Goal: Transaction & Acquisition: Obtain resource

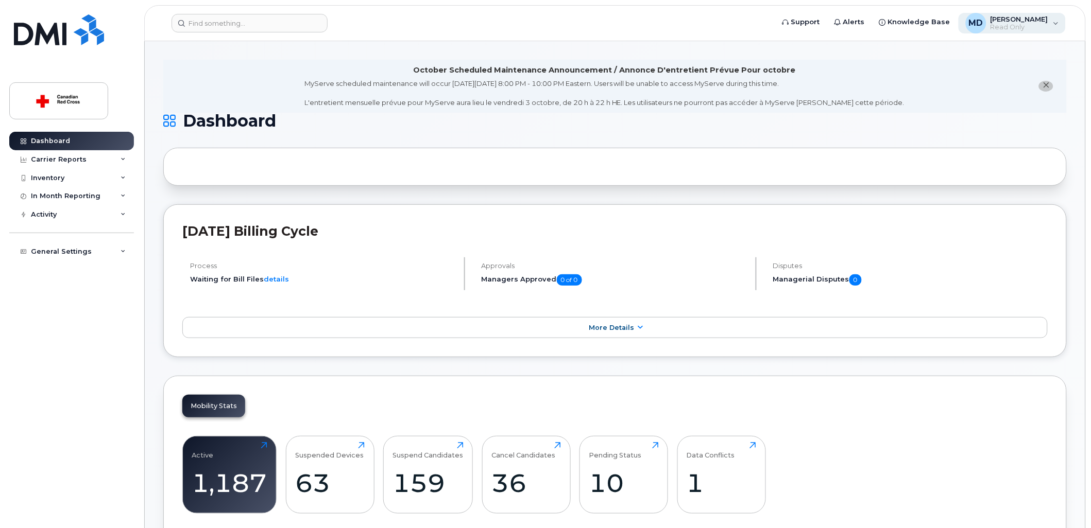
click at [997, 13] on div "MD [PERSON_NAME] Read Only" at bounding box center [1013, 23] width 108 height 21
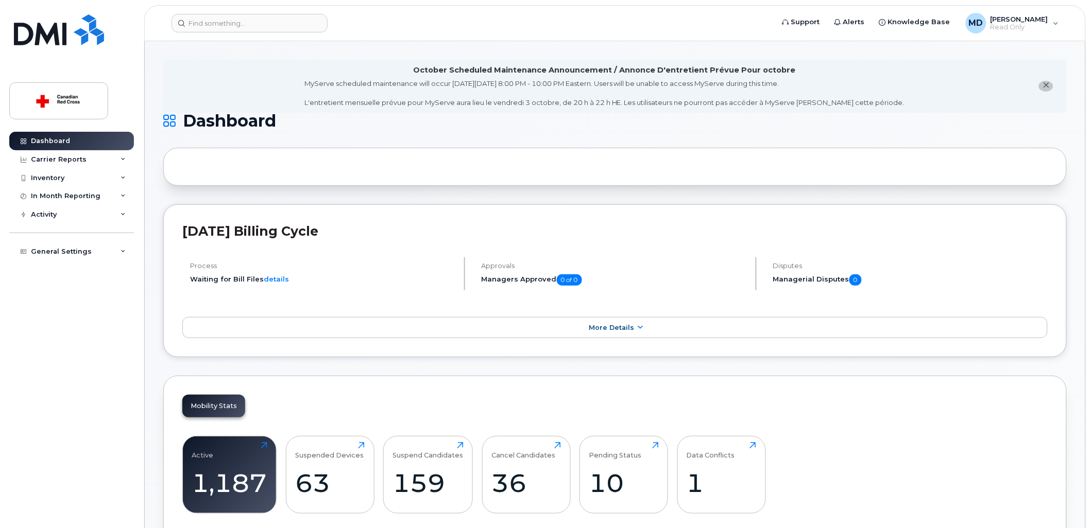
click at [71, 178] on div "Inventory" at bounding box center [71, 178] width 125 height 19
click at [65, 198] on div "Mobility Devices" at bounding box center [65, 196] width 58 height 9
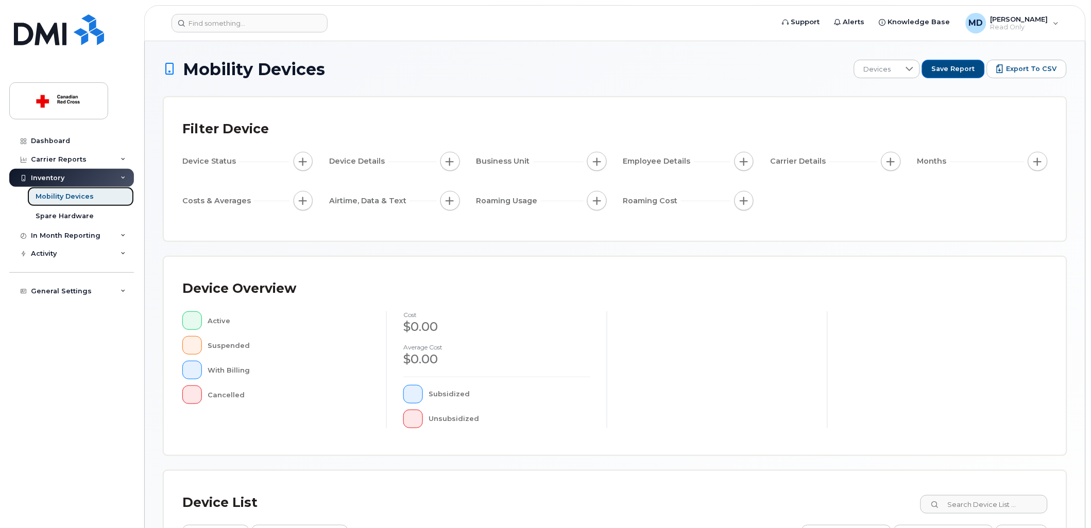
scroll to position [179, 0]
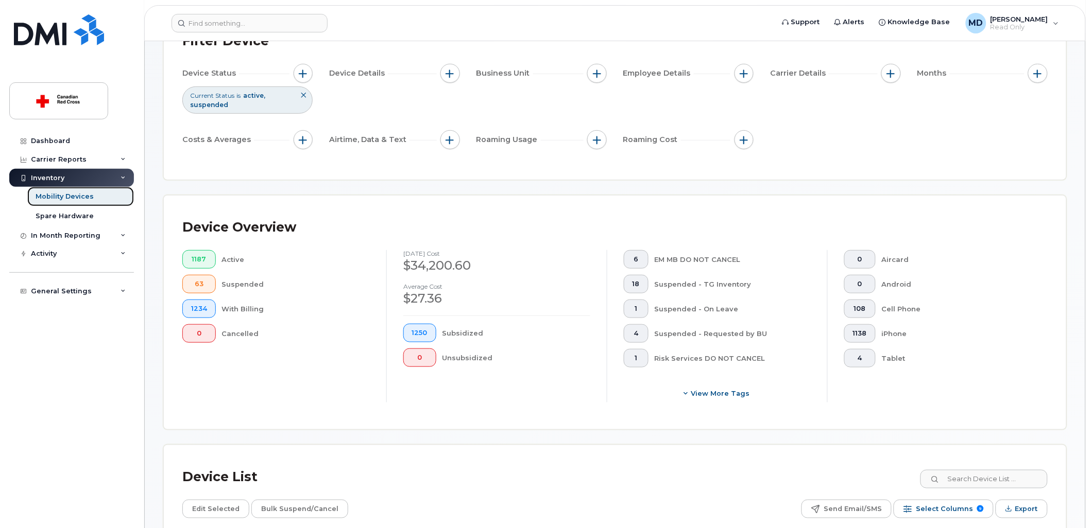
scroll to position [172, 0]
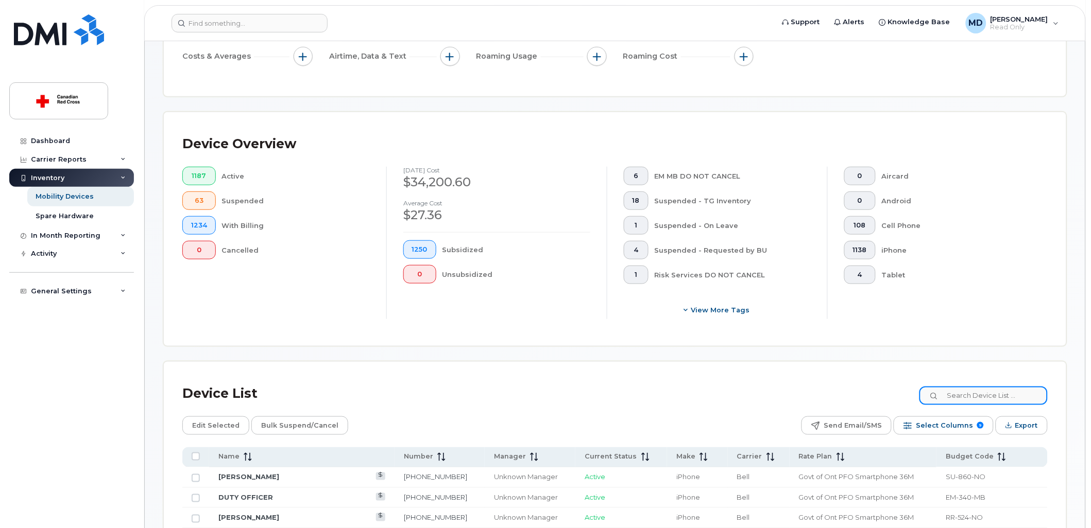
click at [946, 402] on input at bounding box center [983, 396] width 128 height 19
type input "-RS-"
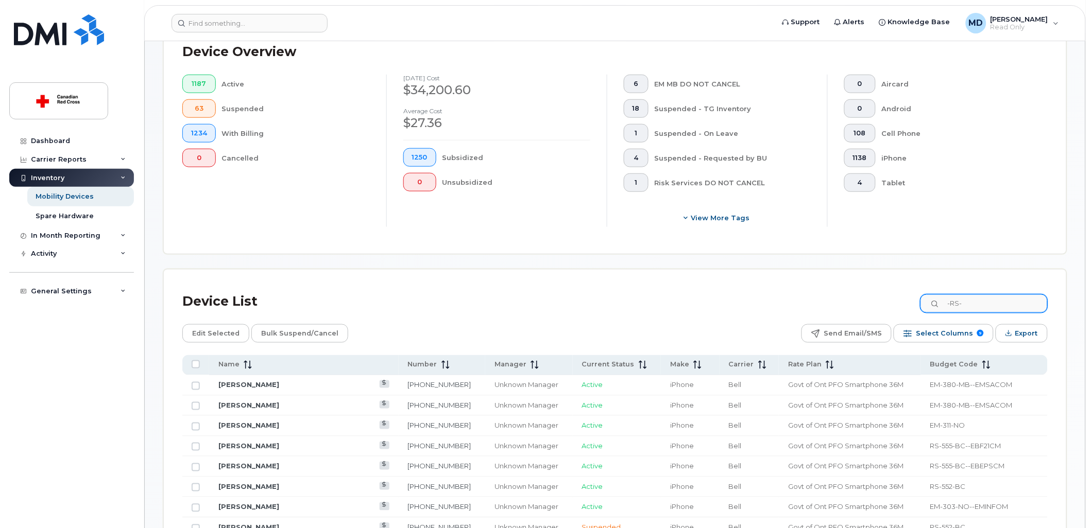
scroll to position [286, 0]
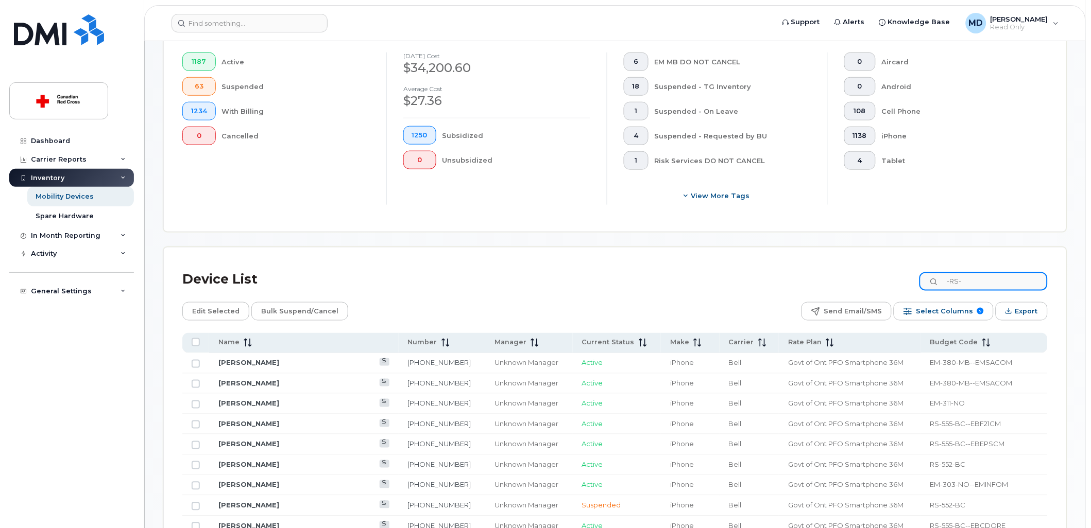
click at [988, 272] on input "-RS-" at bounding box center [983, 281] width 128 height 19
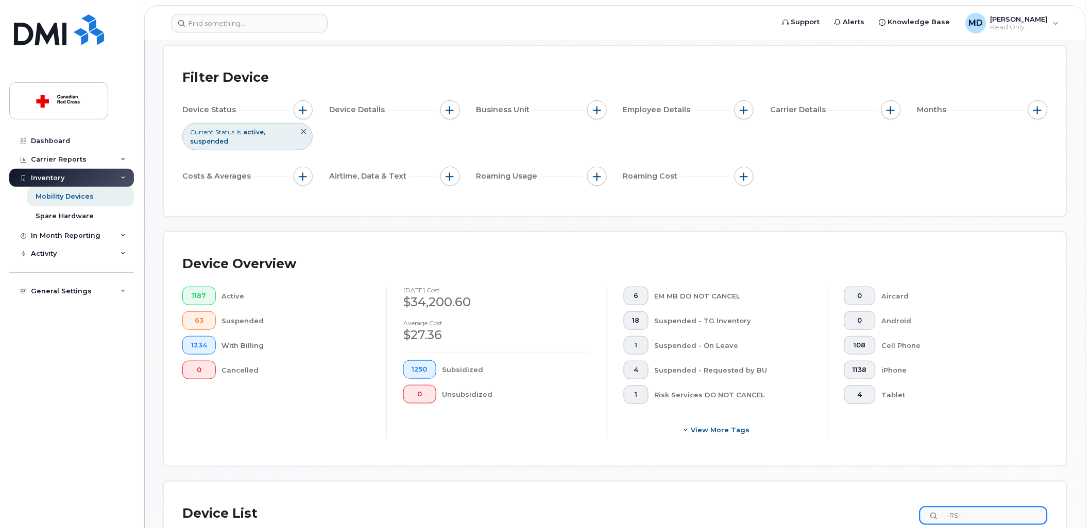
scroll to position [0, 0]
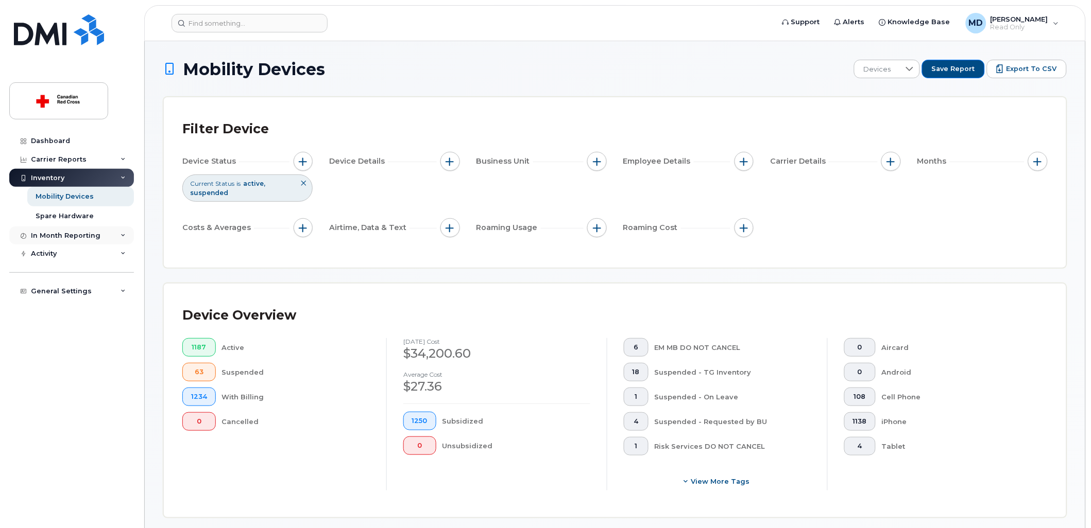
click at [84, 232] on div "In Month Reporting" at bounding box center [66, 236] width 70 height 8
click at [83, 233] on div "In Month Reporting" at bounding box center [66, 236] width 70 height 8
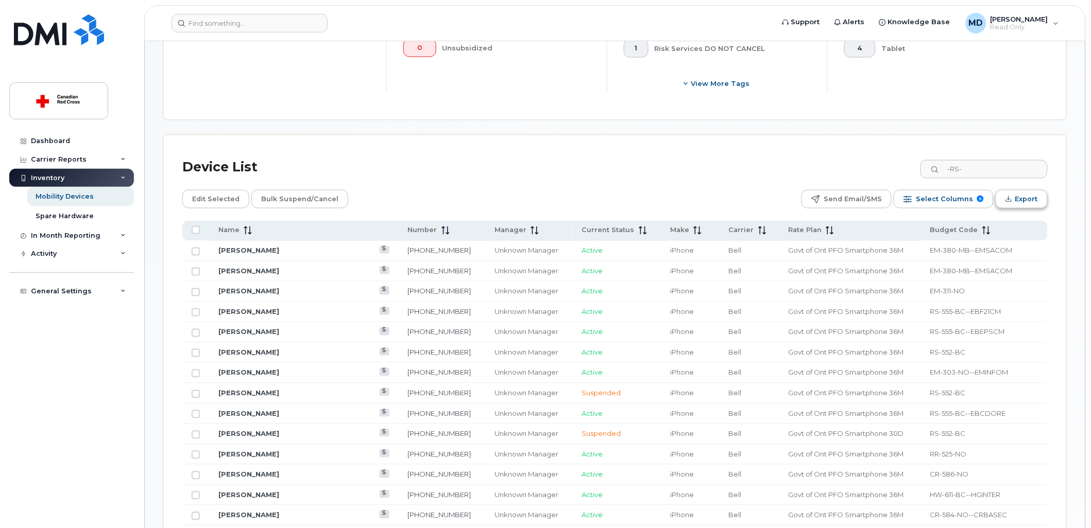
scroll to position [400, 0]
click at [963, 161] on input "-RS-" at bounding box center [983, 167] width 128 height 19
type input "S"
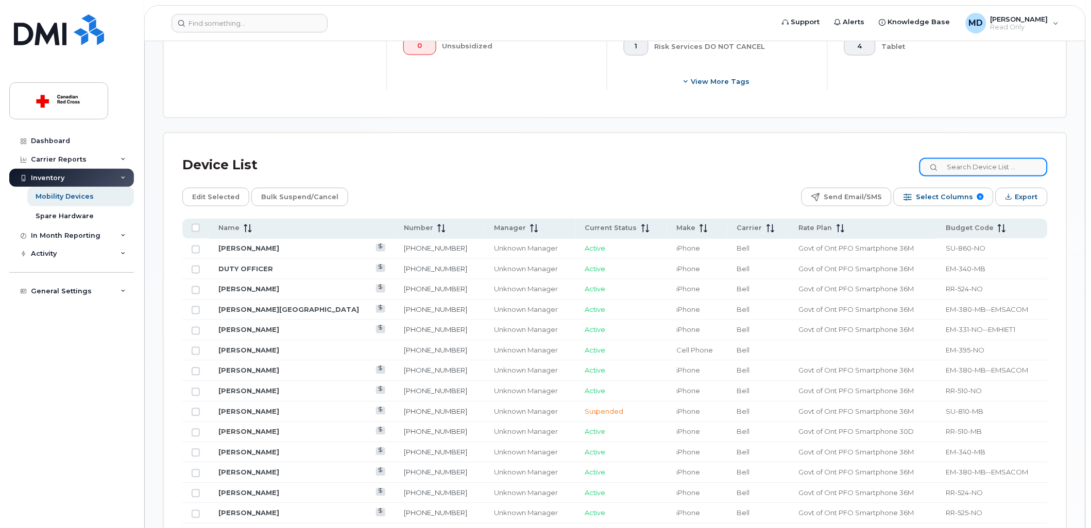
type input "="
type input "-RS-"
click at [974, 161] on input "-RS-" at bounding box center [983, 167] width 128 height 19
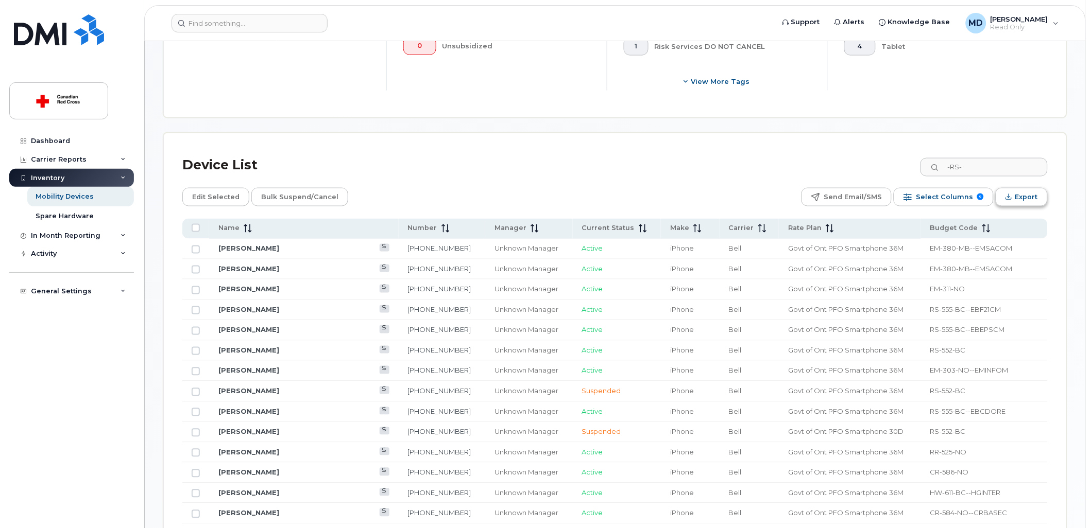
click at [1003, 201] on button "Export" at bounding box center [1022, 197] width 52 height 19
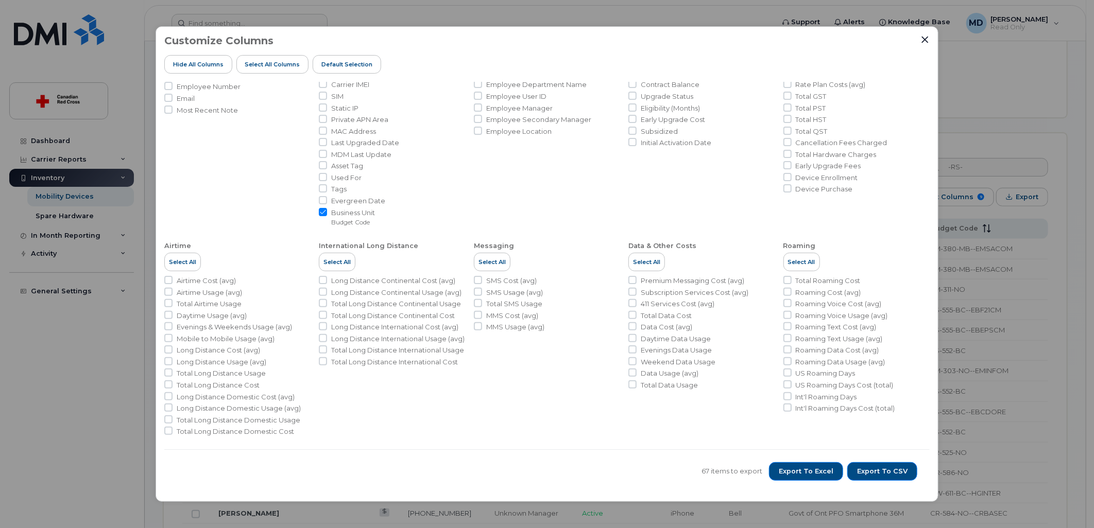
scroll to position [0, 0]
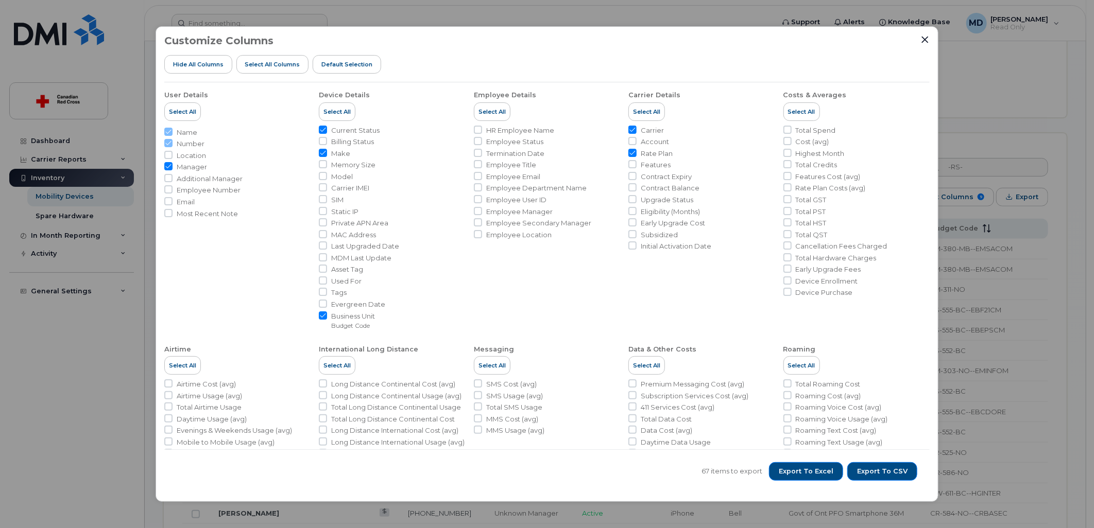
click at [629, 129] on input "Carrier" at bounding box center [632, 130] width 8 height 8
checkbox input "false"
click at [807, 140] on span "Cost (avg)" at bounding box center [812, 142] width 33 height 10
click at [792, 140] on input "Cost (avg)" at bounding box center [787, 141] width 8 height 8
checkbox input "true"
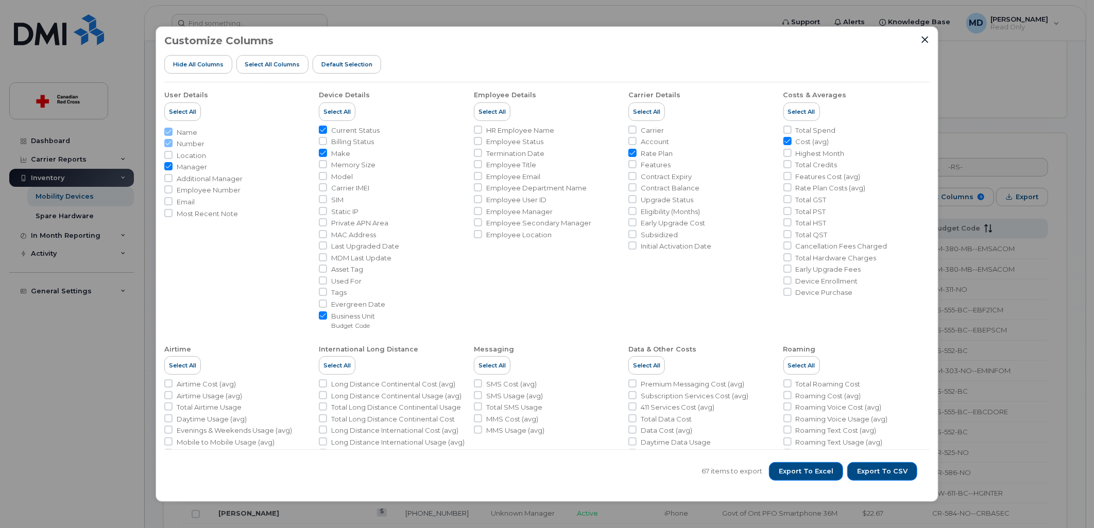
click at [809, 131] on span "Total Spend" at bounding box center [816, 131] width 40 height 10
click at [792, 131] on input "Total Spend" at bounding box center [787, 130] width 8 height 8
checkbox input "true"
click at [651, 152] on span "Rate Plan" at bounding box center [657, 154] width 32 height 10
click at [637, 152] on input "Rate Plan" at bounding box center [632, 153] width 8 height 8
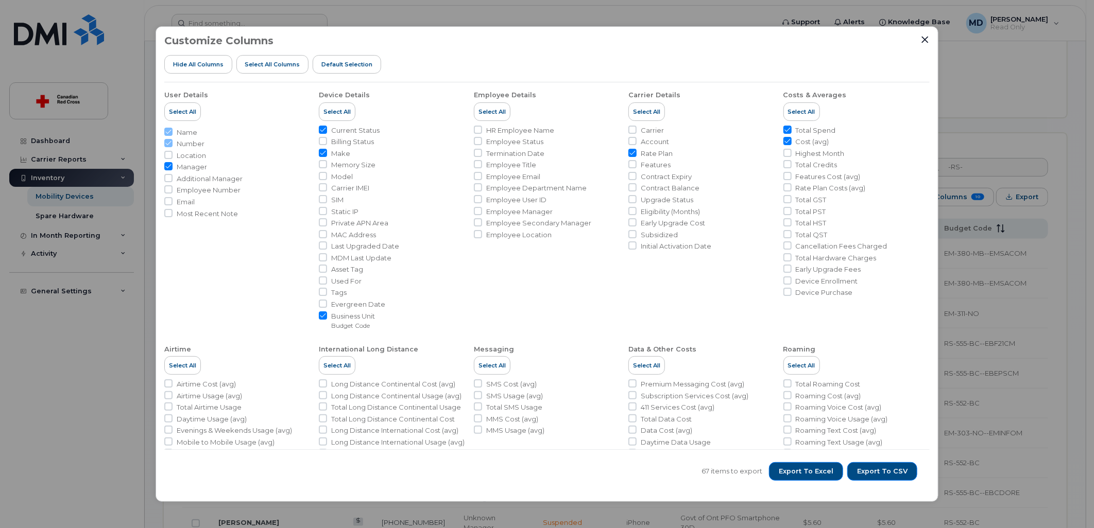
checkbox input "false"
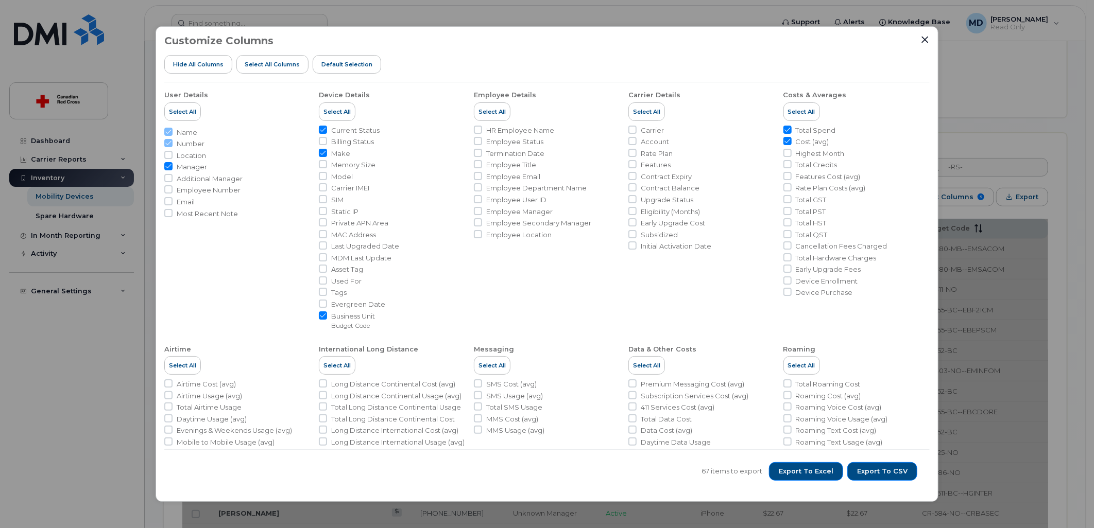
click at [202, 169] on span "Manager" at bounding box center [192, 167] width 30 height 10
click at [173, 169] on input "Manager" at bounding box center [168, 166] width 8 height 8
checkbox input "false"
click at [171, 158] on input "Location" at bounding box center [168, 155] width 8 height 8
checkbox input "true"
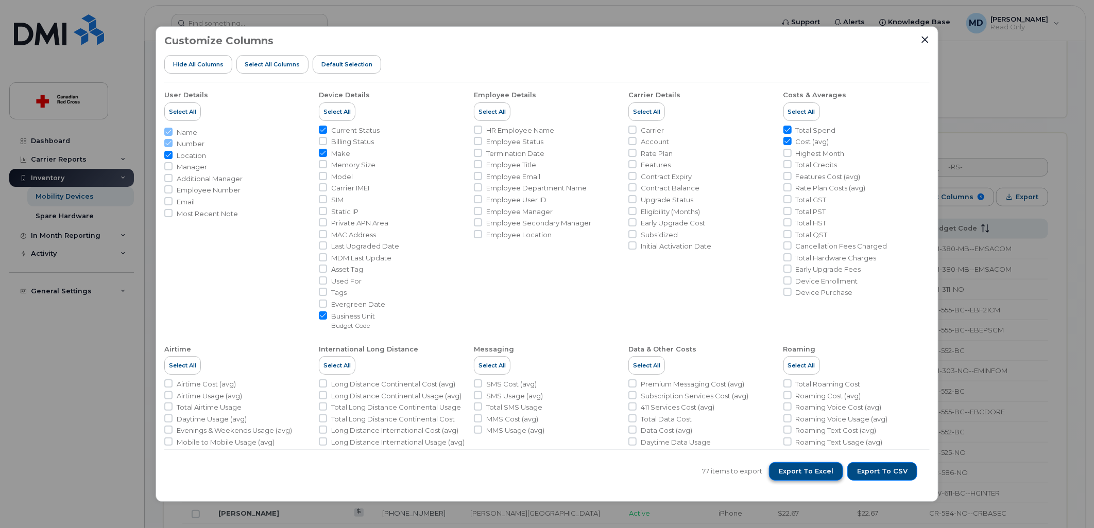
click at [806, 476] on button "Export to Excel" at bounding box center [806, 472] width 74 height 19
